Goal: Transaction & Acquisition: Purchase product/service

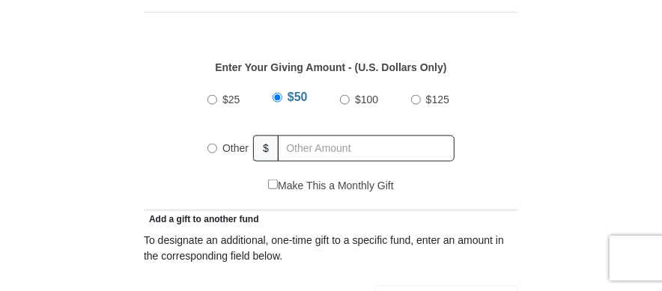
scroll to position [671, 0]
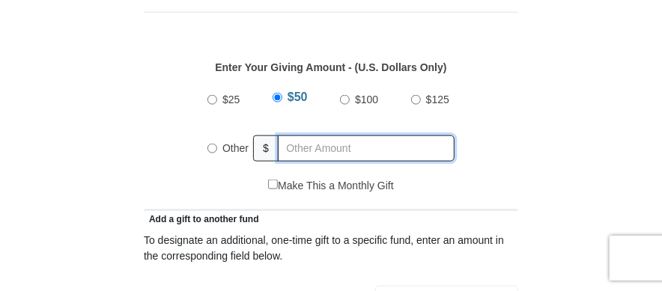
radio input "true"
click at [308, 136] on input "text" at bounding box center [368, 149] width 171 height 26
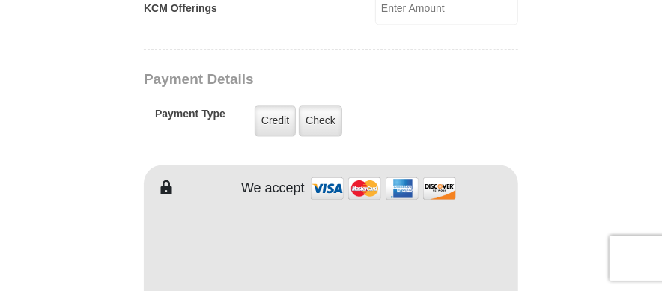
scroll to position [1160, 0]
type input "253.00"
click at [267, 105] on label "Credit" at bounding box center [275, 120] width 41 height 31
click at [0, 0] on input "Credit" at bounding box center [0, 0] width 0 height 0
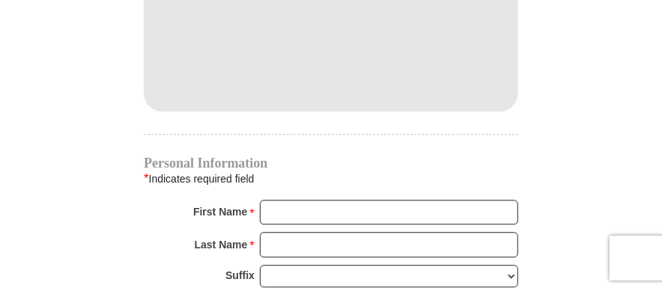
scroll to position [1386, 0]
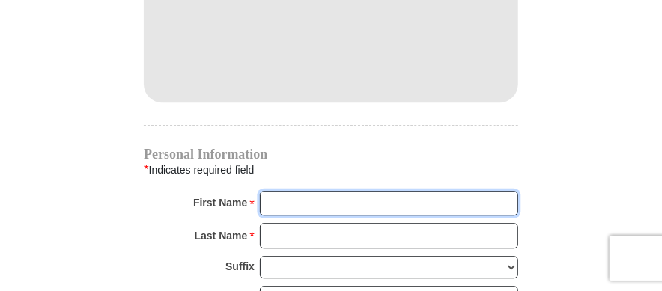
click at [313, 191] on input "First Name *" at bounding box center [389, 203] width 258 height 25
type input "[PERSON_NAME]"
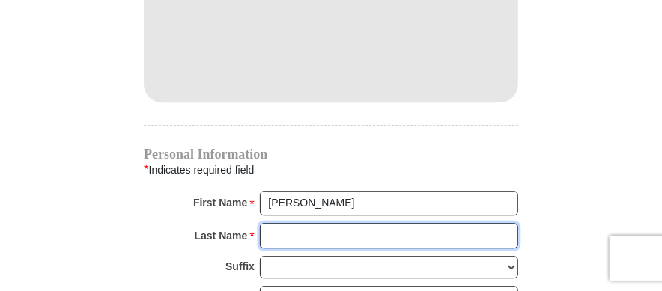
type input "[PERSON_NAME]"
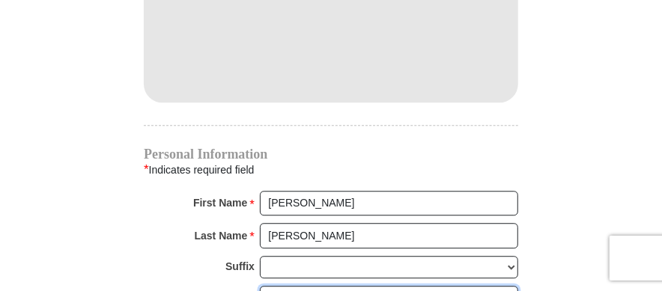
type input "[EMAIL_ADDRESS][DOMAIN_NAME]"
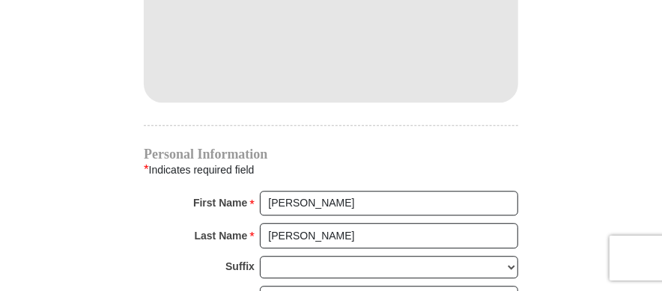
type input "[STREET_ADDRESS]"
type input "Fairmont"
select select "WV"
type input "26554"
type input "3042884624"
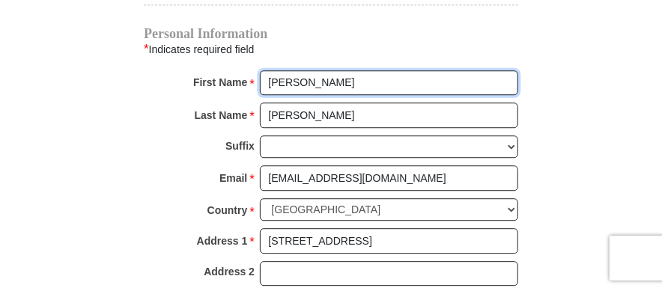
scroll to position [1509, 0]
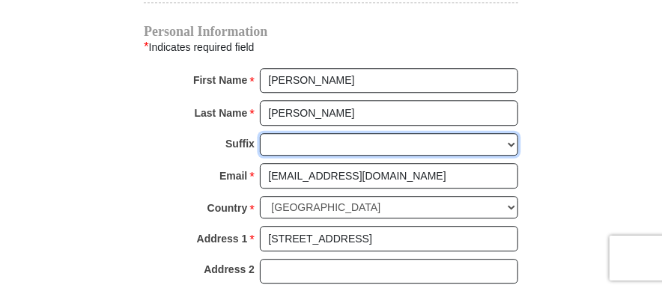
click at [281, 133] on select "[PERSON_NAME] I II III IV V VI" at bounding box center [389, 144] width 258 height 23
select select "Jr"
click at [260, 133] on select "[PERSON_NAME] I II III IV V VI" at bounding box center [389, 144] width 258 height 23
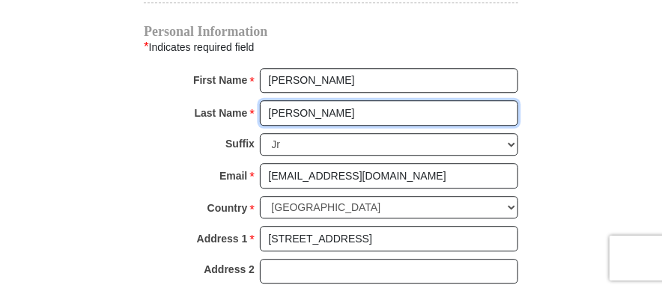
click at [314, 100] on input "[PERSON_NAME]" at bounding box center [389, 112] width 258 height 25
type input "[PERSON_NAME]"
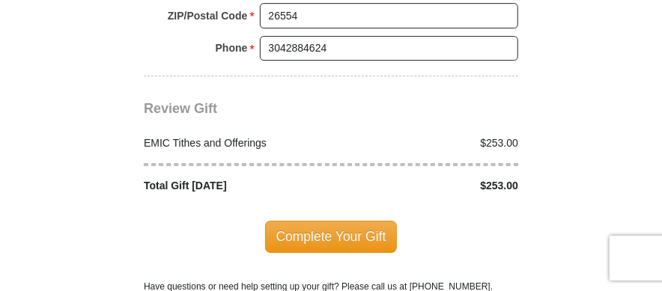
scroll to position [1861, 0]
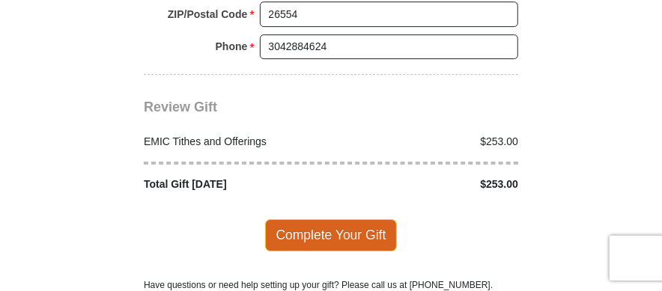
click at [326, 219] on span "Complete Your Gift" at bounding box center [331, 234] width 133 height 31
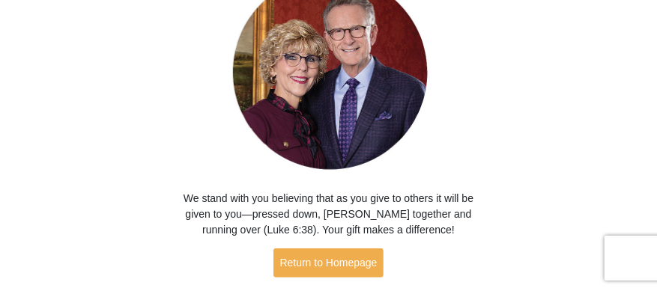
scroll to position [155, 0]
